Goal: Task Accomplishment & Management: Complete application form

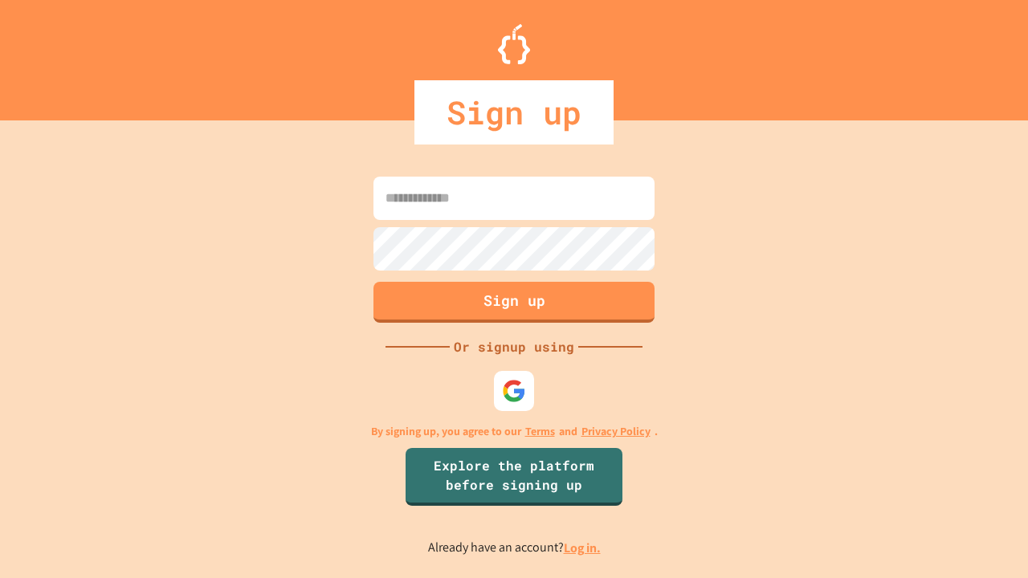
click at [583, 548] on link "Log in." at bounding box center [582, 548] width 37 height 17
